Goal: Find contact information: Find contact information

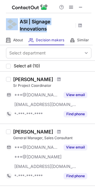
drag, startPoint x: 51, startPoint y: 28, endPoint x: 18, endPoint y: 22, distance: 33.4
click at [18, 22] on div "ASI | Signage Innovations" at bounding box center [47, 24] width 95 height 22
copy div "ASI | Signage Innovations"
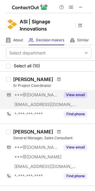
click at [52, 93] on div "***@[DOMAIN_NAME]" at bounding box center [37, 94] width 46 height 5
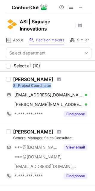
drag, startPoint x: 12, startPoint y: 85, endPoint x: 51, endPoint y: 86, distance: 39.7
click at [51, 86] on div "Tony Mcmillen Sr Project Coordinator tonyvmc@aol.com Verified Send email Copy t…" at bounding box center [51, 97] width 81 height 42
copy div "Sr Project Coordinator"
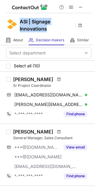
drag, startPoint x: 50, startPoint y: 28, endPoint x: 21, endPoint y: 22, distance: 29.0
click at [21, 22] on h1 "ASI | Signage Innovations" at bounding box center [47, 25] width 54 height 14
copy h1 "ASI | Signage Innovations"
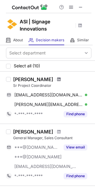
click at [57, 79] on span at bounding box center [59, 79] width 4 height 5
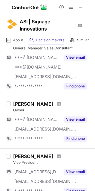
scroll to position [119, 0]
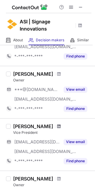
click at [57, 127] on span at bounding box center [59, 126] width 4 height 5
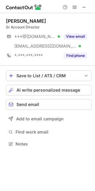
scroll to position [139, 95]
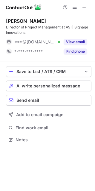
scroll to position [135, 95]
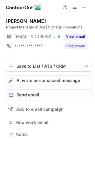
scroll to position [130, 95]
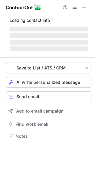
scroll to position [139, 95]
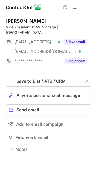
scroll to position [139, 95]
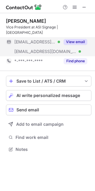
click at [68, 39] on button "View email" at bounding box center [76, 42] width 24 height 6
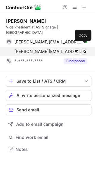
click at [86, 49] on span at bounding box center [84, 51] width 5 height 5
click at [84, 49] on span at bounding box center [84, 51] width 5 height 5
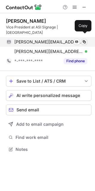
click at [84, 39] on span at bounding box center [84, 41] width 5 height 5
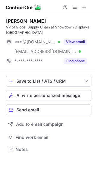
scroll to position [145, 95]
click at [83, 7] on span at bounding box center [84, 7] width 5 height 5
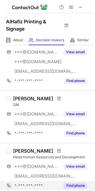
scroll to position [38, 0]
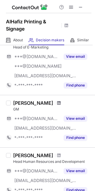
click at [61, 104] on span at bounding box center [59, 102] width 4 height 5
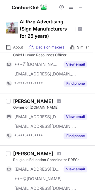
scroll to position [90, 0]
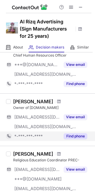
click at [76, 133] on button "Find phone" at bounding box center [76, 136] width 24 height 6
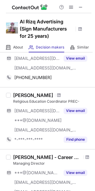
scroll to position [149, 0]
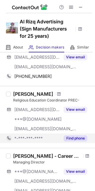
click at [78, 140] on button "Find phone" at bounding box center [76, 138] width 24 height 6
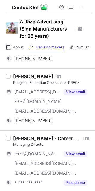
scroll to position [179, 0]
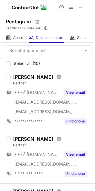
click at [47, 73] on div "Giorgia Lupi Partner ***@gmail.com ***@giorgialupi.net ***@pentagram.one View e…" at bounding box center [47, 100] width 95 height 62
click at [57, 76] on span at bounding box center [59, 76] width 4 height 5
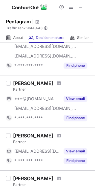
scroll to position [60, 0]
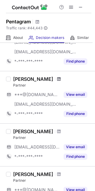
click at [57, 80] on span at bounding box center [59, 78] width 4 height 5
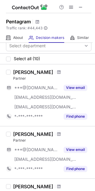
scroll to position [0, 0]
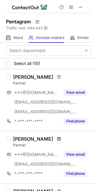
click at [57, 139] on span at bounding box center [59, 138] width 4 height 5
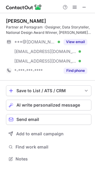
scroll to position [154, 95]
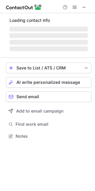
scroll to position [130, 95]
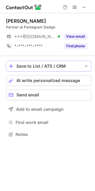
drag, startPoint x: 86, startPoint y: 35, endPoint x: 80, endPoint y: 67, distance: 31.9
click at [84, 35] on button "View email" at bounding box center [76, 36] width 24 height 6
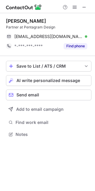
click at [12, 19] on div "[PERSON_NAME]" at bounding box center [48, 21] width 85 height 6
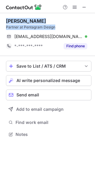
click at [6, 21] on div "[PERSON_NAME] Partner at Pentagram Design [EMAIL_ADDRESS][DOMAIN_NAME] Verified…" at bounding box center [47, 78] width 95 height 130
drag, startPoint x: 6, startPoint y: 21, endPoint x: 11, endPoint y: 21, distance: 5.1
copy div "[PERSON_NAME] Partner at Pentagram Design"
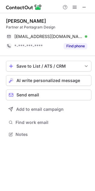
scroll to position [130, 95]
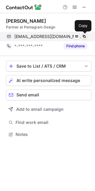
click at [84, 36] on span at bounding box center [84, 36] width 5 height 5
